Goal: Task Accomplishment & Management: Use online tool/utility

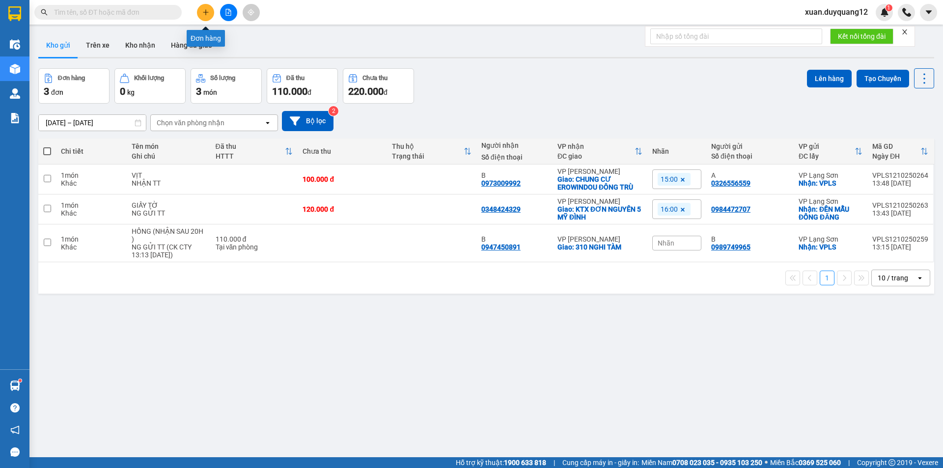
click at [203, 13] on icon "plus" at bounding box center [205, 12] width 7 height 7
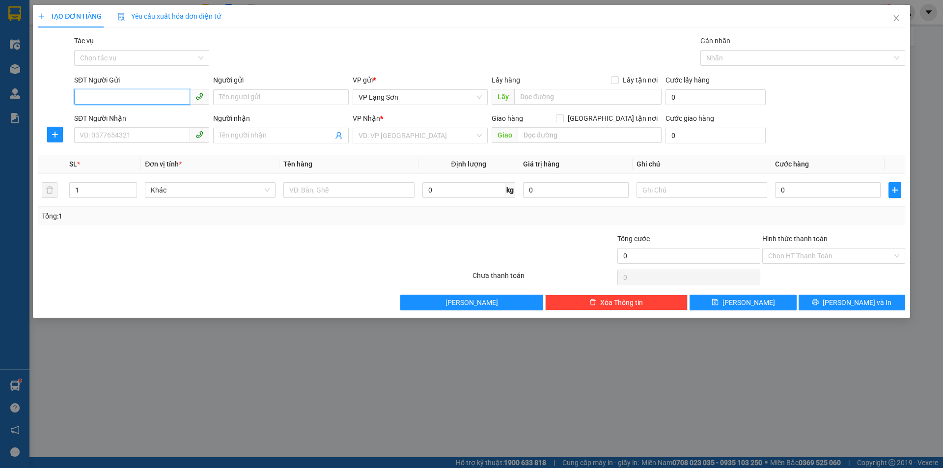
paste input "0977498289"
type input "0977498289"
click at [699, 370] on div "TẠO ĐƠN HÀNG Yêu cầu xuất hóa đơn điện tử Transit Pickup Surcharge Ids Transit …" at bounding box center [471, 234] width 943 height 468
click at [894, 17] on icon "close" at bounding box center [897, 18] width 8 height 8
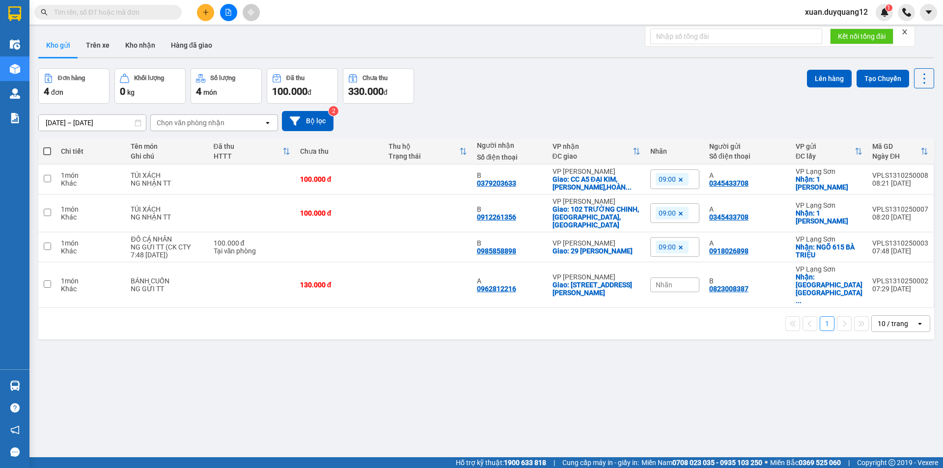
click at [228, 119] on div "Chọn văn phòng nhận" at bounding box center [207, 123] width 113 height 16
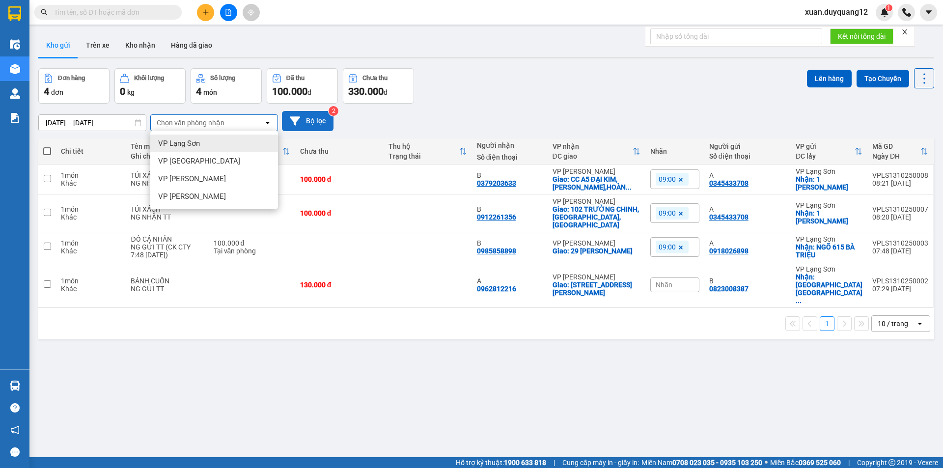
click at [310, 120] on button "Bộ lọc" at bounding box center [308, 121] width 52 height 20
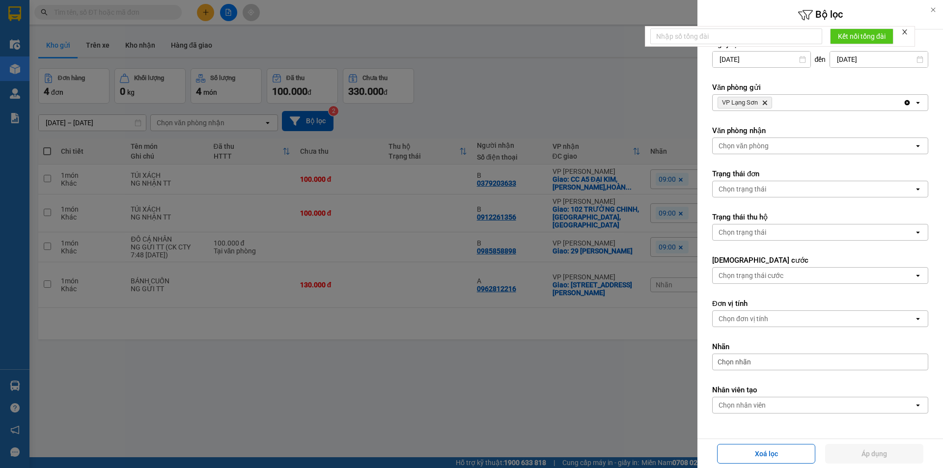
click at [813, 100] on div "VP Lạng Sơn Delete" at bounding box center [808, 103] width 191 height 16
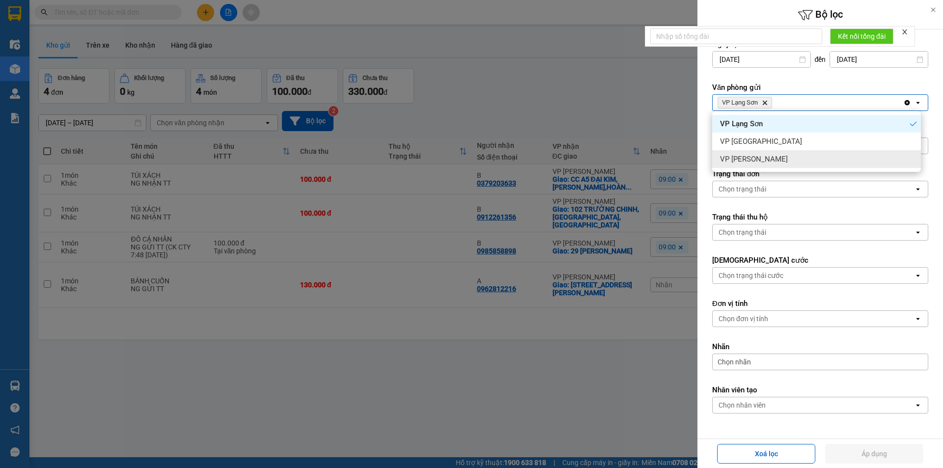
click at [758, 162] on span "VP [PERSON_NAME]" at bounding box center [754, 159] width 68 height 10
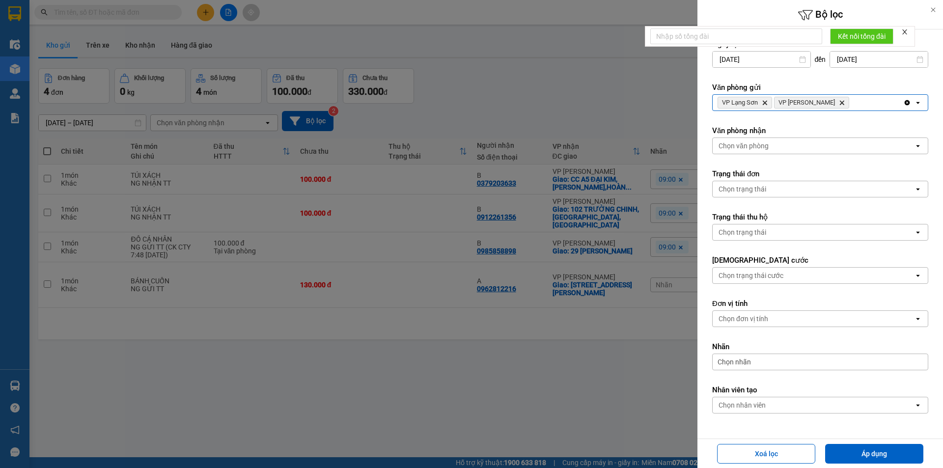
click at [744, 144] on div "Chọn văn phòng" at bounding box center [744, 146] width 50 height 10
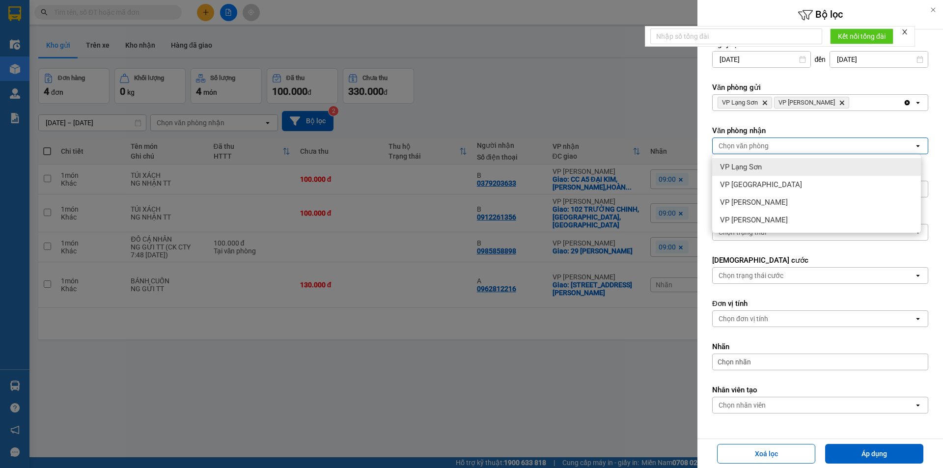
click at [745, 167] on span "VP Lạng Sơn" at bounding box center [741, 167] width 42 height 10
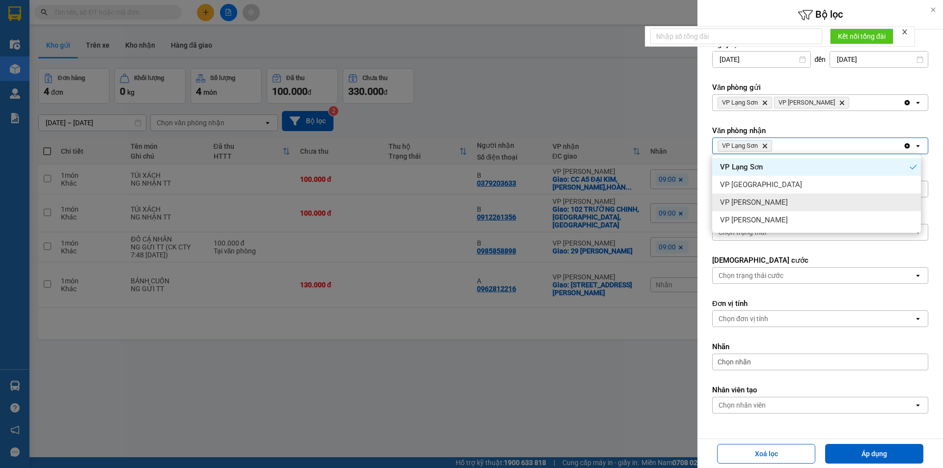
click at [762, 204] on span "VP [PERSON_NAME]" at bounding box center [754, 203] width 68 height 10
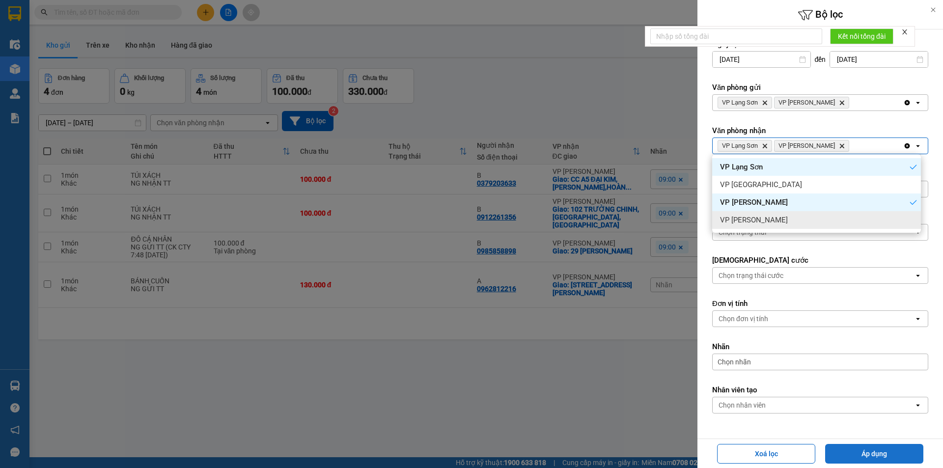
click at [883, 455] on button "Áp dụng" at bounding box center [874, 454] width 98 height 20
